Goal: Transaction & Acquisition: Download file/media

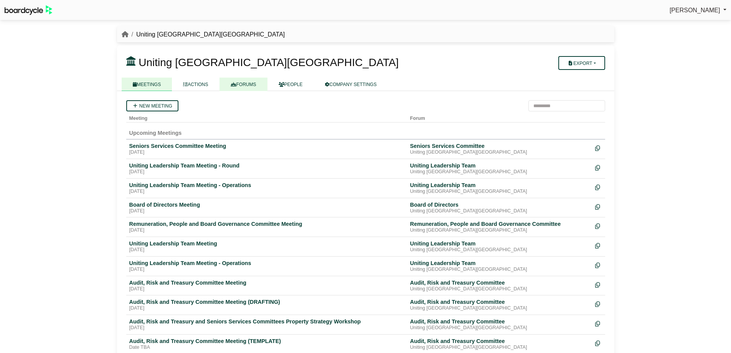
click at [261, 81] on link "FORUMS" at bounding box center [243, 83] width 48 height 13
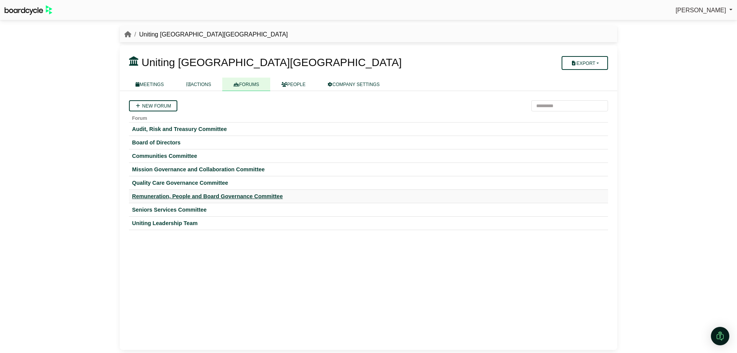
click at [168, 195] on div "Remuneration, People and Board Governance Committee" at bounding box center [368, 196] width 473 height 7
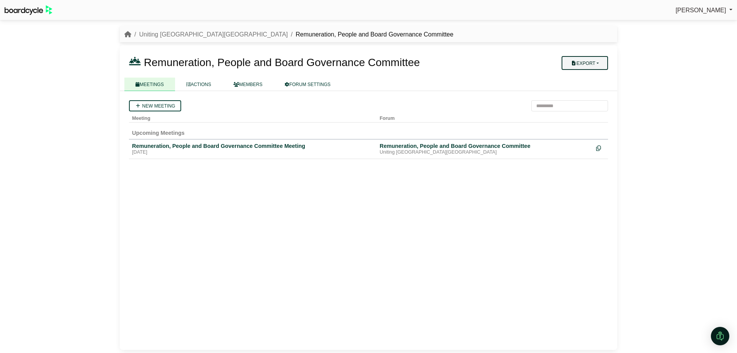
click at [593, 64] on button "Export" at bounding box center [584, 63] width 46 height 14
click at [208, 143] on div "Remuneration, People and Board Governance Committee Meeting" at bounding box center [252, 145] width 241 height 7
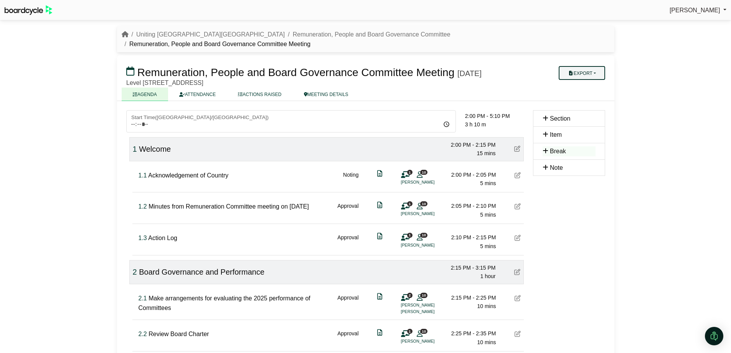
click at [581, 66] on button "Export" at bounding box center [581, 73] width 46 height 14
click at [579, 92] on link "Run Sheet" at bounding box center [589, 98] width 67 height 12
